Goal: Find specific page/section: Find specific page/section

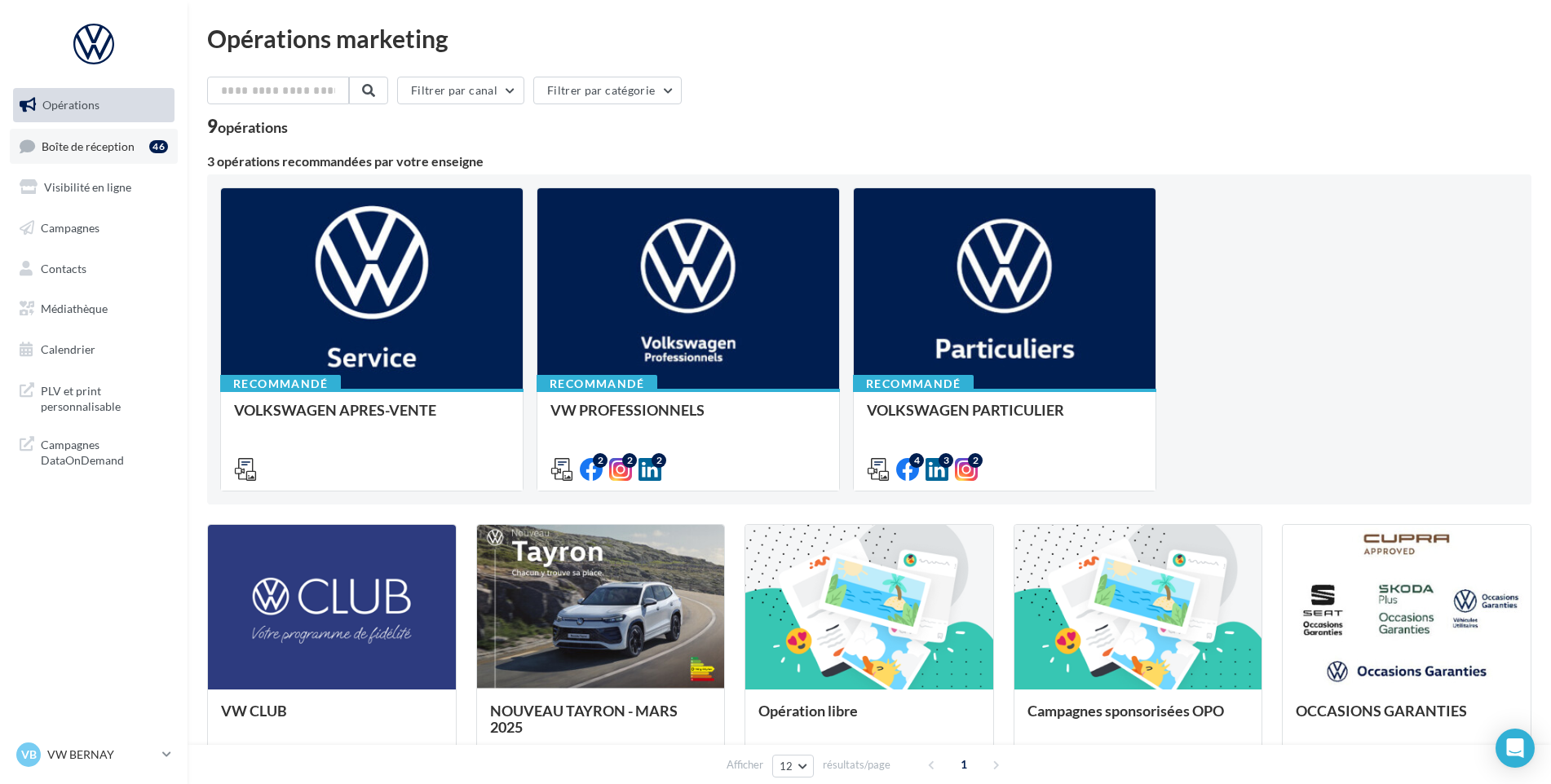
click at [73, 148] on span "Boîte de réception" at bounding box center [88, 146] width 93 height 14
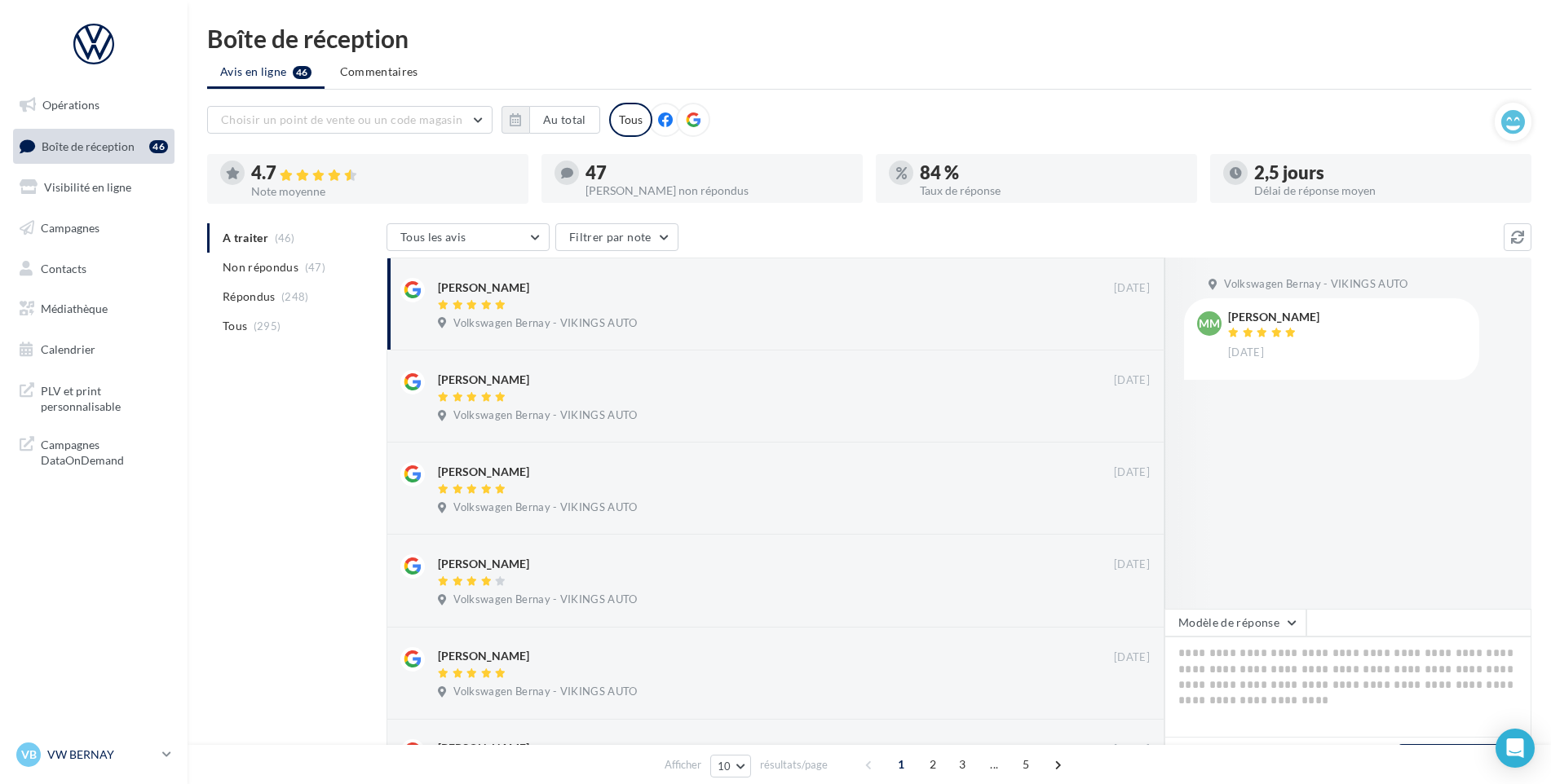
click at [41, 744] on div "VB VW BERNAY vw-ber-vau" at bounding box center [86, 755] width 140 height 25
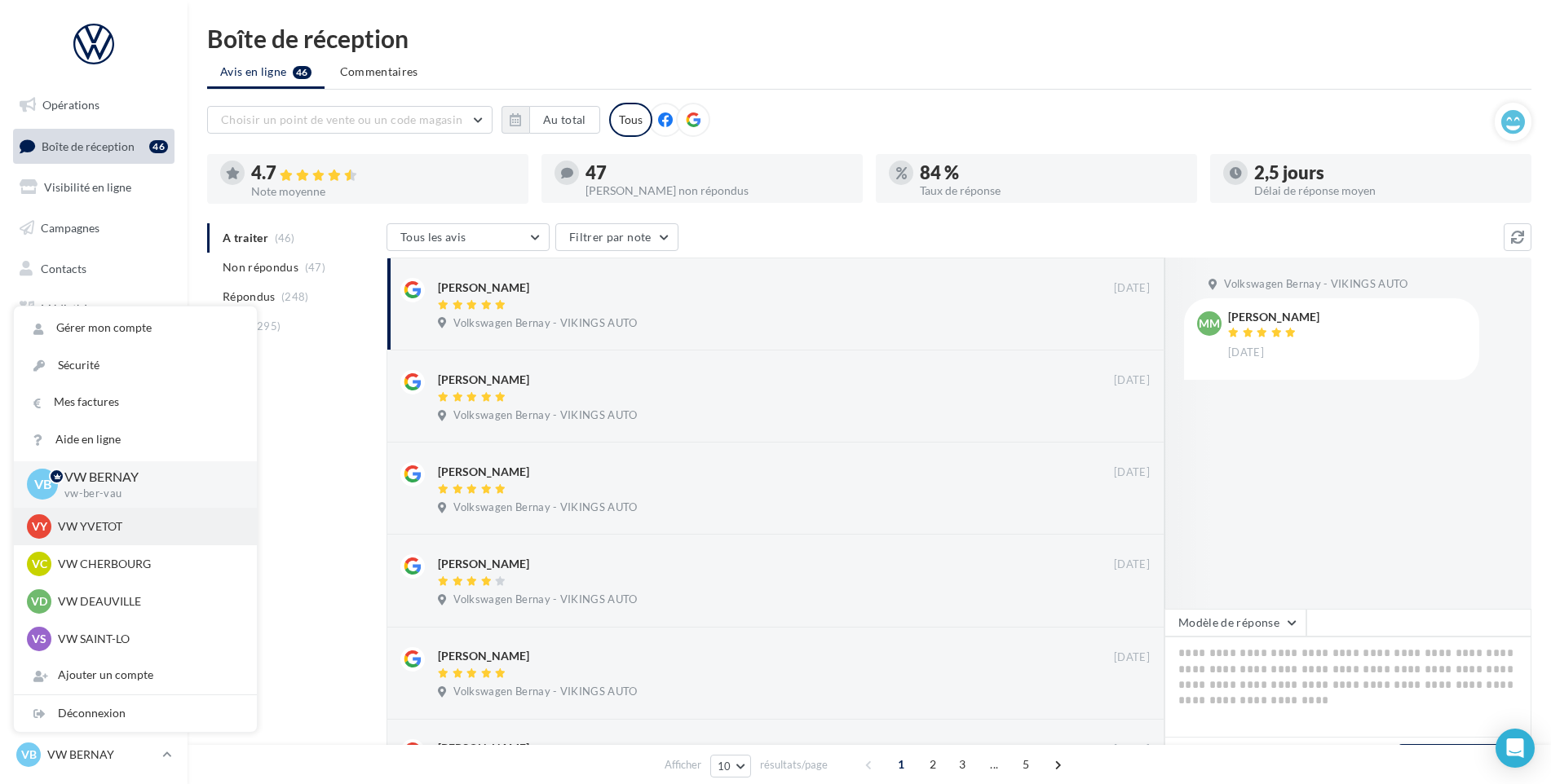
click at [90, 514] on div "VY VW YVETOT vw-yve-vau" at bounding box center [134, 527] width 217 height 25
